Goal: Task Accomplishment & Management: Manage account settings

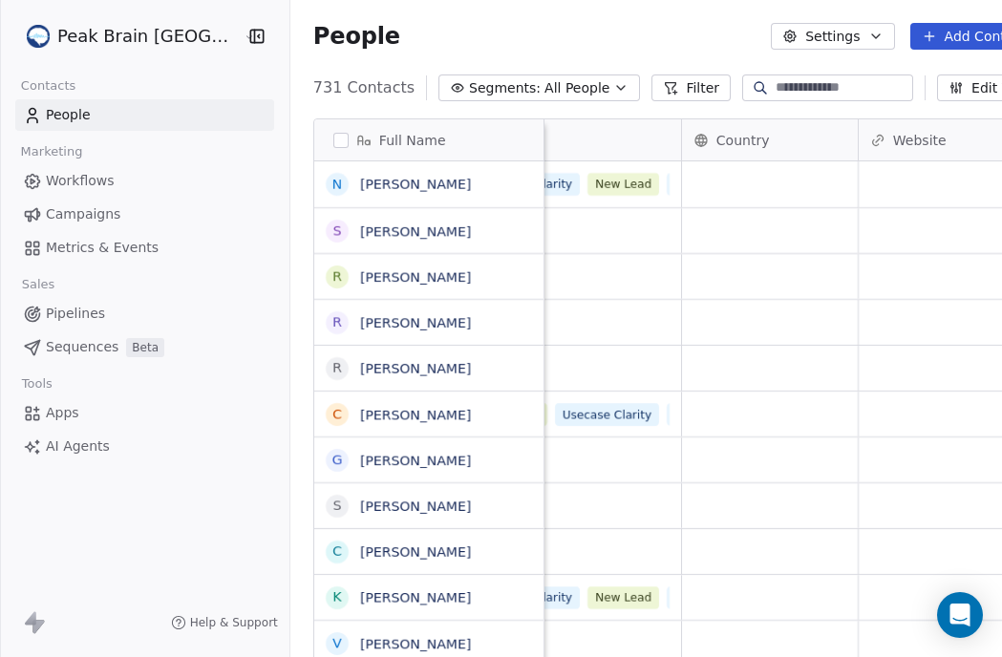
scroll to position [0, 570]
click at [250, 42] on icon "button" at bounding box center [256, 36] width 12 height 12
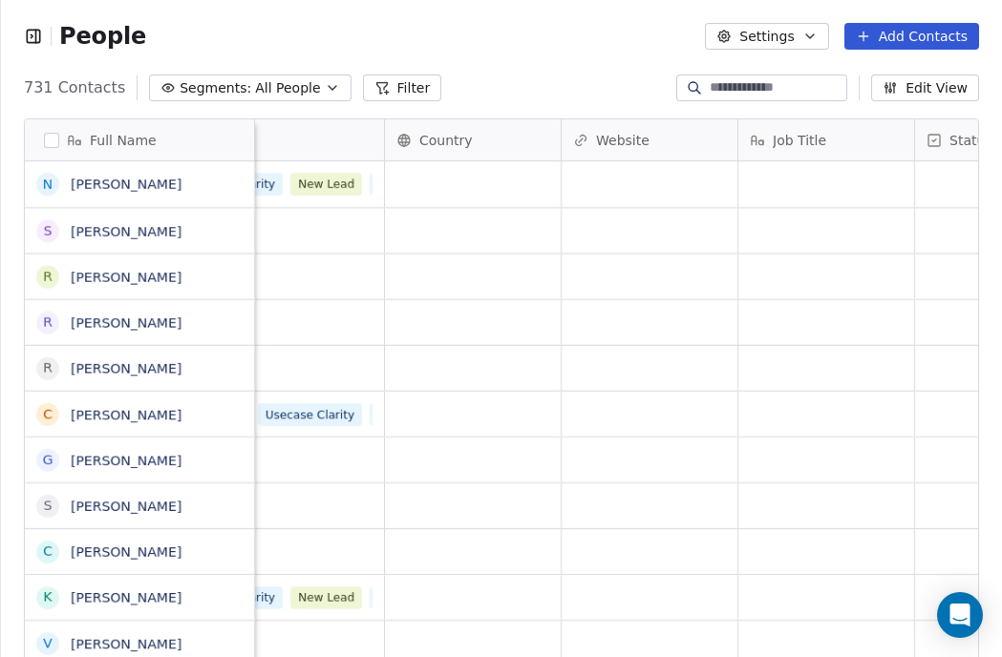
click at [32, 37] on icon "button" at bounding box center [33, 35] width 2 height 3
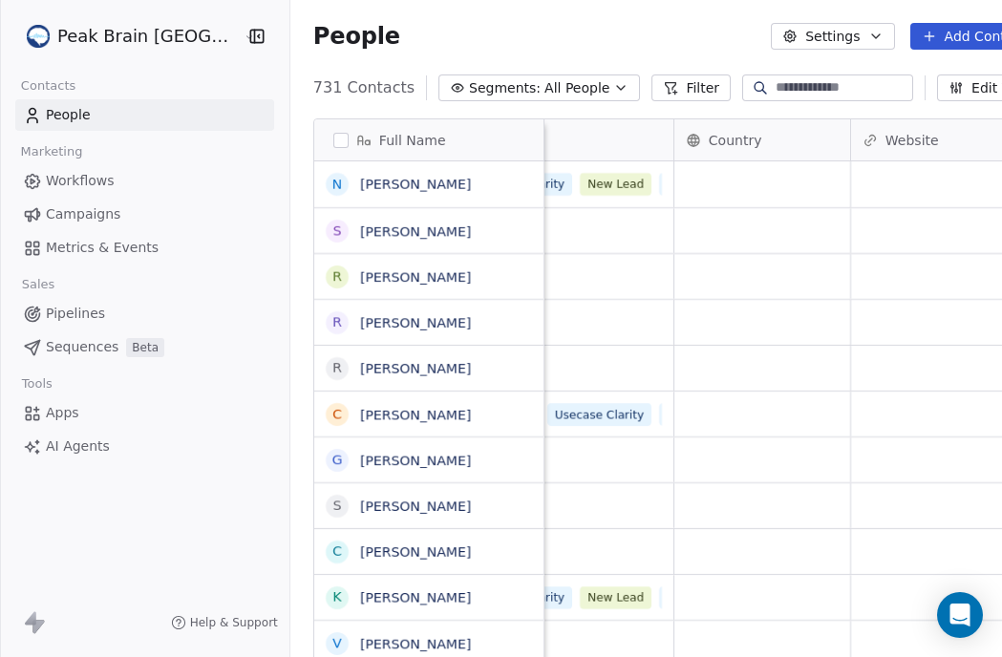
click at [159, 54] on div "Peak Brain [GEOGRAPHIC_DATA]" at bounding box center [145, 36] width 290 height 73
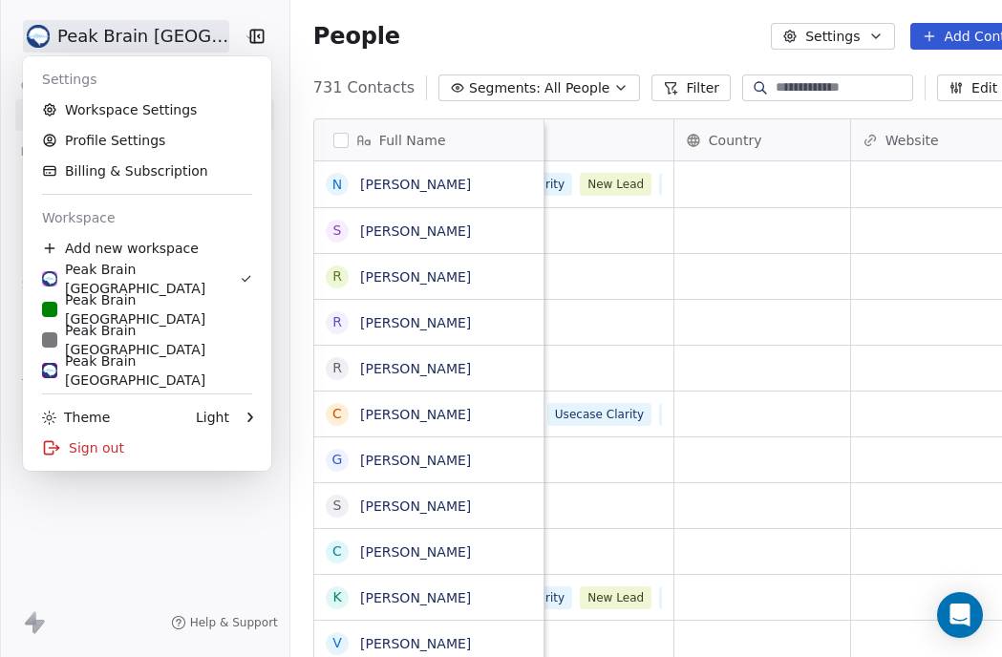
click at [157, 36] on html "Peak Brain [GEOGRAPHIC_DATA] Contacts People Marketing Workflows Campaigns Metr…" at bounding box center [501, 328] width 1002 height 657
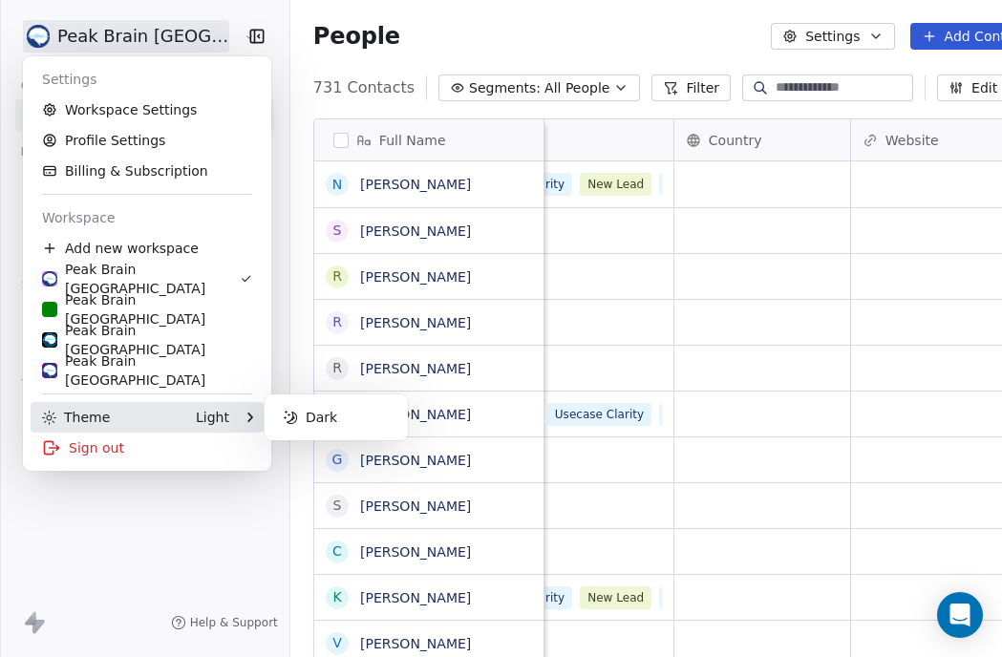
click at [187, 419] on div "Theme Light" at bounding box center [135, 417] width 187 height 19
click at [299, 420] on div "Dark" at bounding box center [336, 417] width 128 height 31
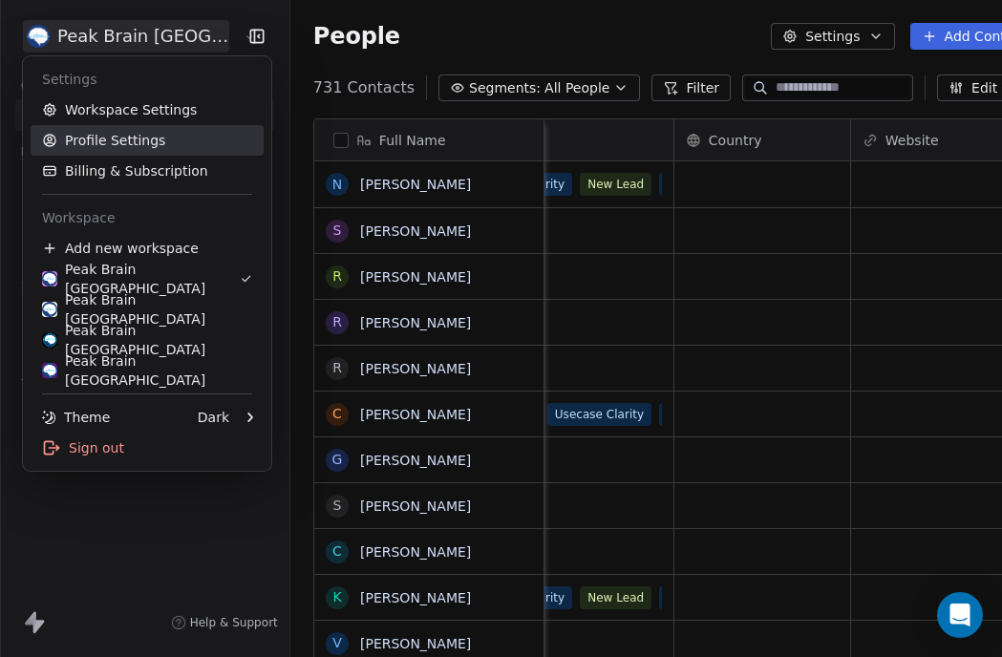
click at [136, 136] on link "Profile Settings" at bounding box center [147, 140] width 233 height 31
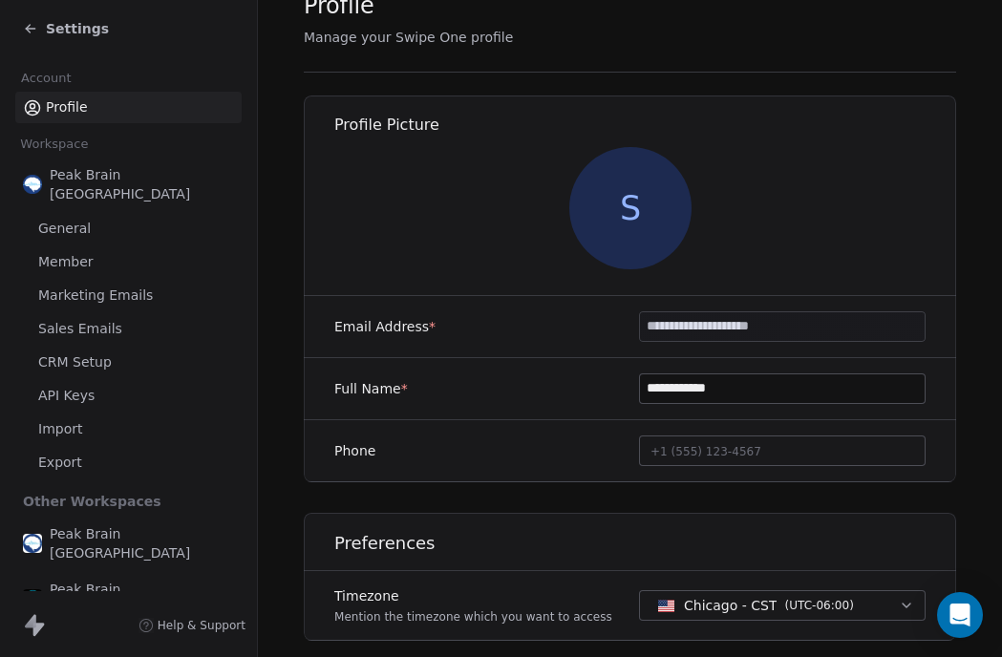
scroll to position [71, 0]
click at [159, 220] on link "General" at bounding box center [128, 229] width 226 height 32
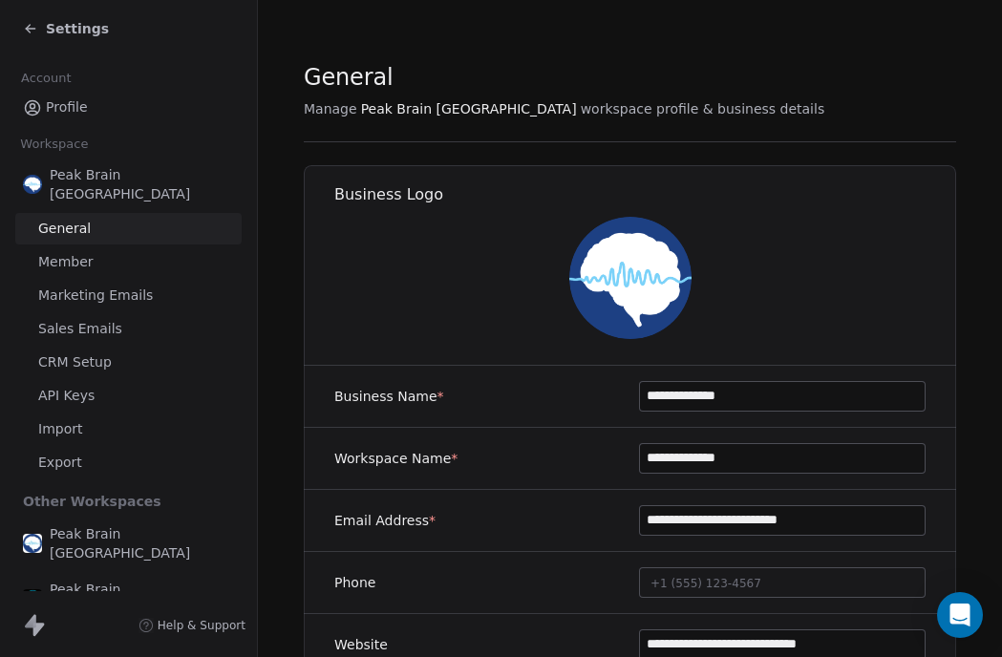
click at [157, 247] on link "Member" at bounding box center [128, 263] width 226 height 32
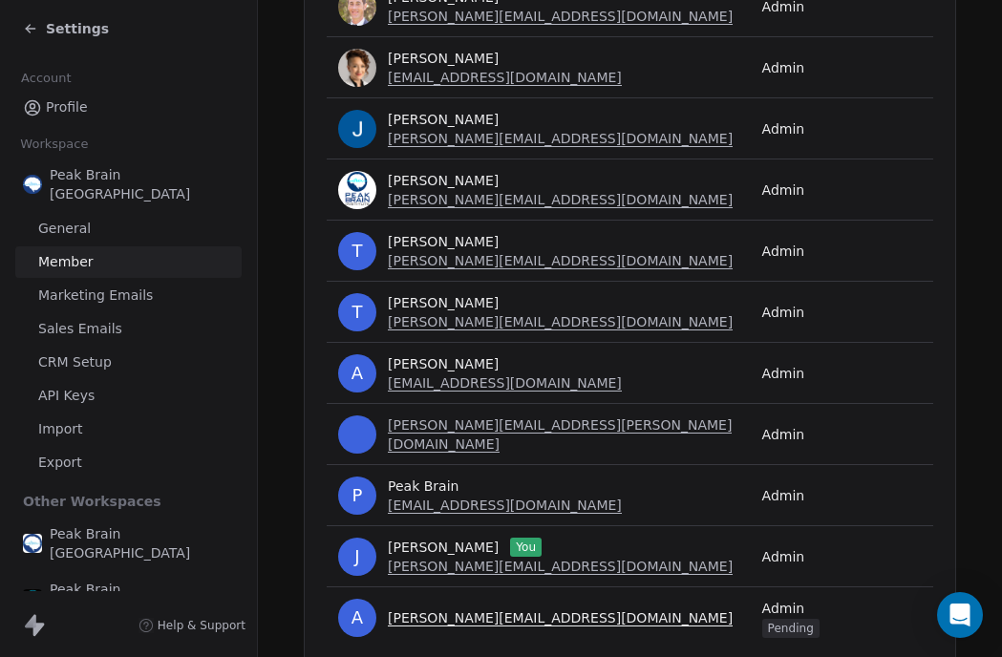
scroll to position [580, 0]
click at [75, 353] on span "CRM Setup" at bounding box center [75, 363] width 74 height 20
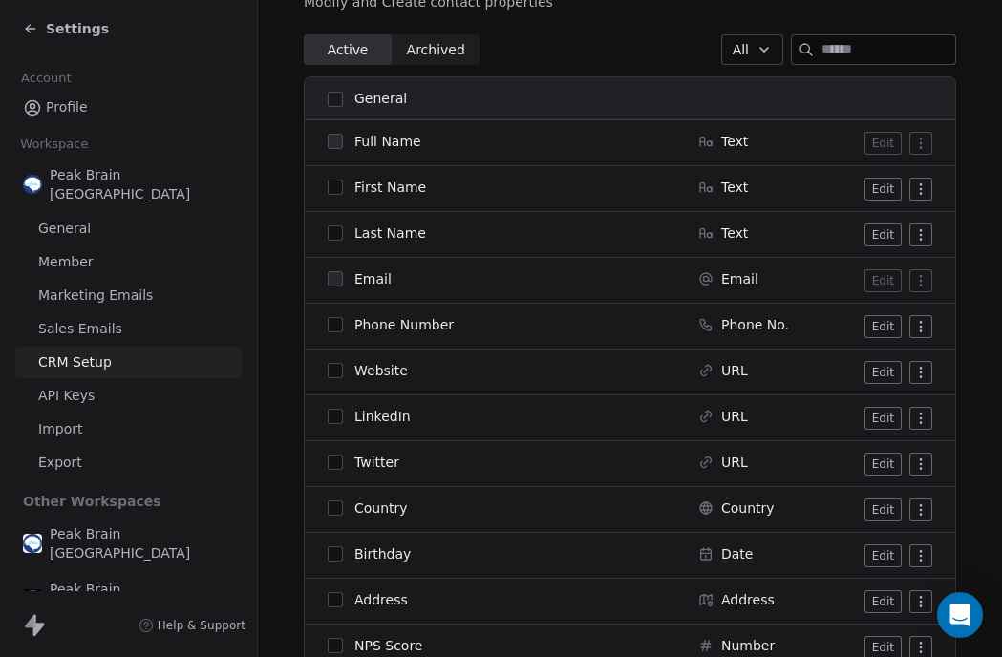
scroll to position [263, 0]
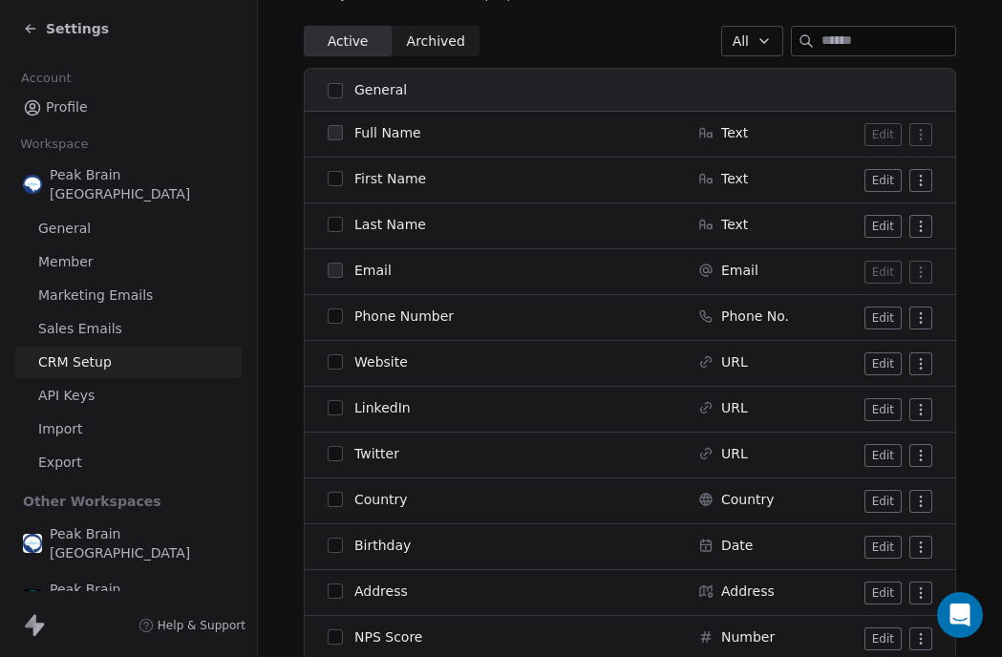
click at [405, 340] on html "Settings Account Profile Workspace Peak Brain [GEOGRAPHIC_DATA] General Member …" at bounding box center [501, 328] width 1002 height 657
click at [406, 341] on td "Website" at bounding box center [496, 364] width 382 height 46
